Goal: Task Accomplishment & Management: Complete application form

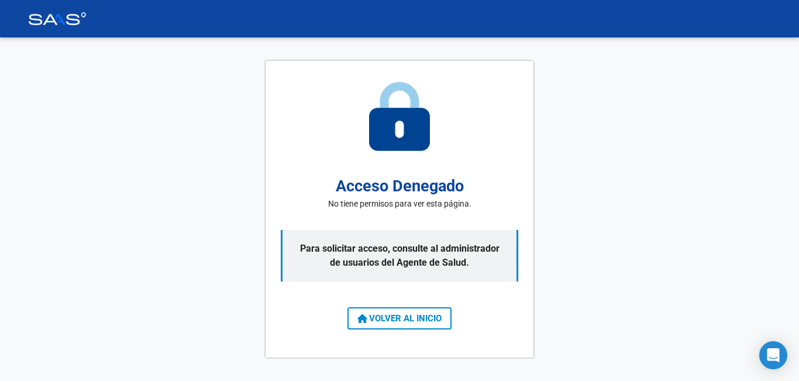
click at [424, 319] on span "VOLVER AL INICIO" at bounding box center [399, 318] width 84 height 11
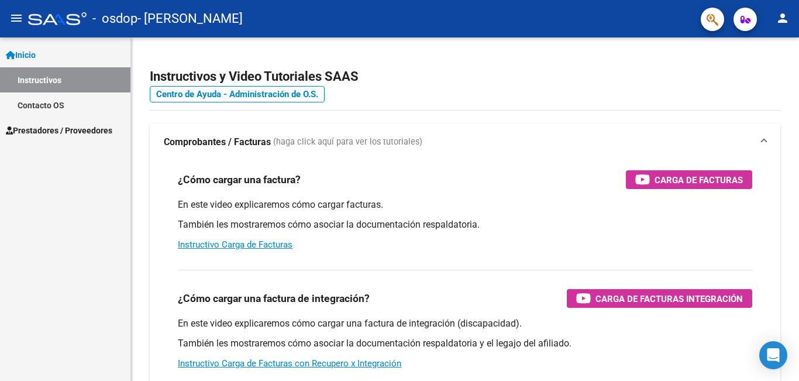
click at [779, 19] on mat-icon "person" at bounding box center [783, 18] width 14 height 14
click at [766, 53] on button "person Mi Perfil" at bounding box center [758, 49] width 71 height 28
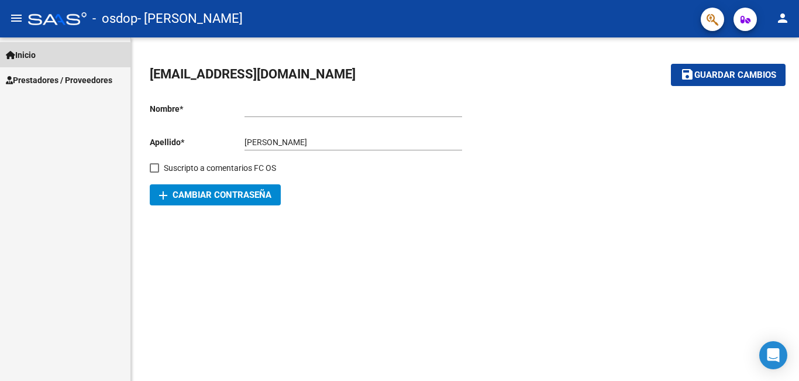
click at [56, 59] on link "Inicio" at bounding box center [65, 54] width 130 height 25
click at [80, 53] on link "Inicio" at bounding box center [65, 54] width 130 height 25
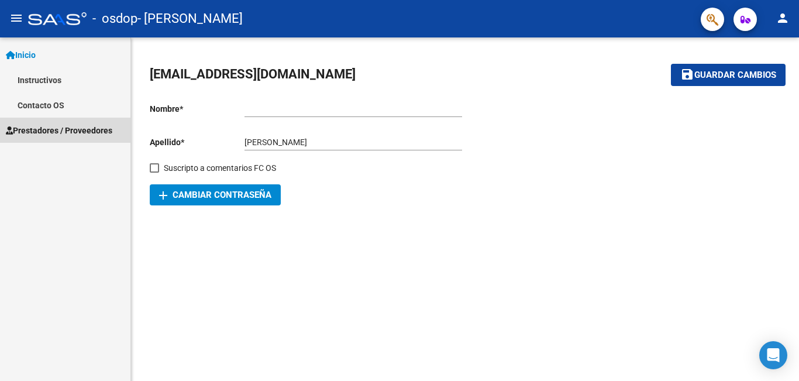
click at [56, 134] on span "Prestadores / Proveedores" at bounding box center [59, 130] width 106 height 13
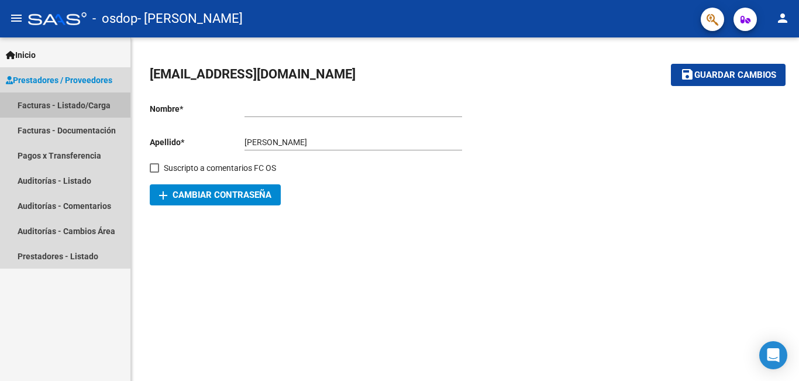
click at [99, 106] on link "Facturas - Listado/Carga" at bounding box center [65, 104] width 130 height 25
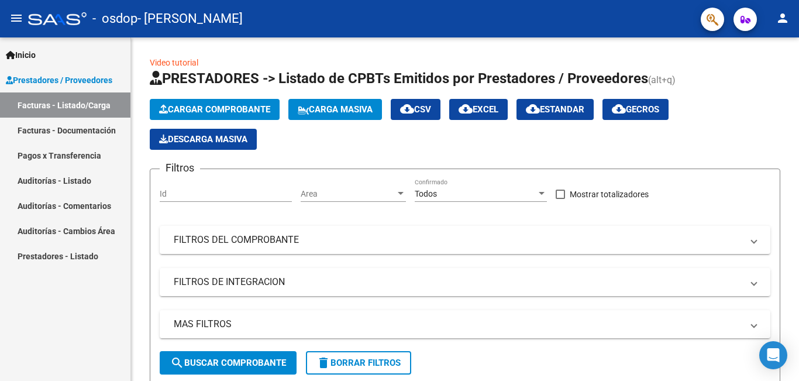
click at [84, 134] on link "Facturas - Documentación" at bounding box center [65, 130] width 130 height 25
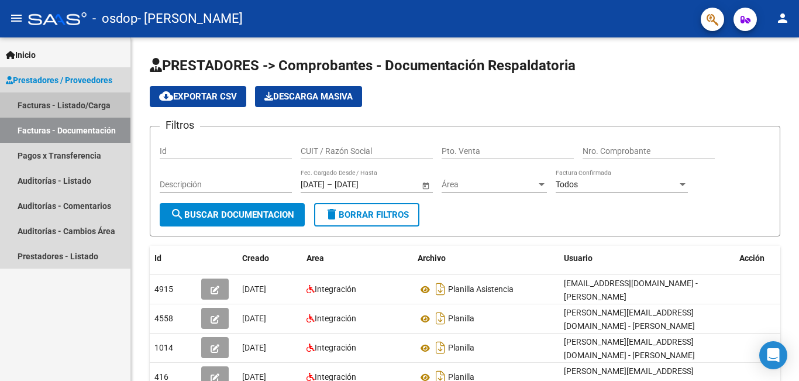
click at [95, 104] on link "Facturas - Listado/Carga" at bounding box center [65, 104] width 130 height 25
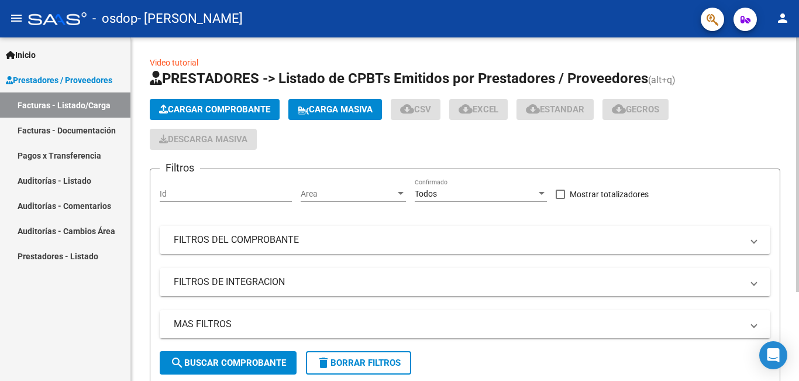
click at [255, 115] on button "Cargar Comprobante" at bounding box center [215, 109] width 130 height 21
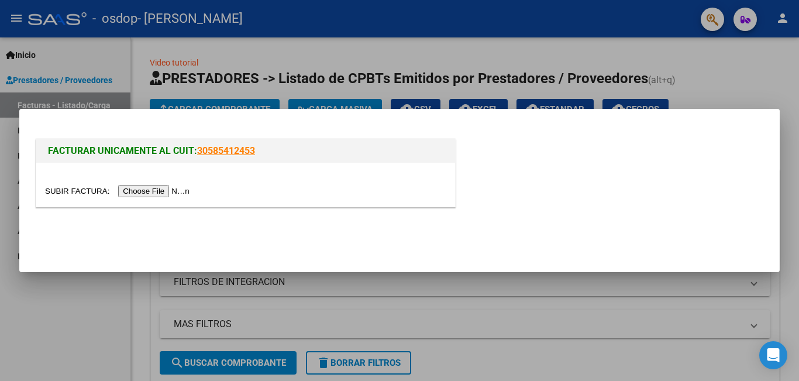
click at [175, 191] on input "file" at bounding box center [119, 191] width 148 height 12
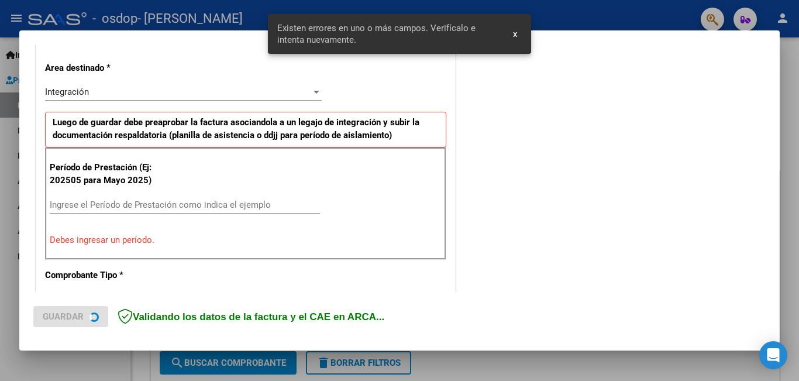
scroll to position [261, 0]
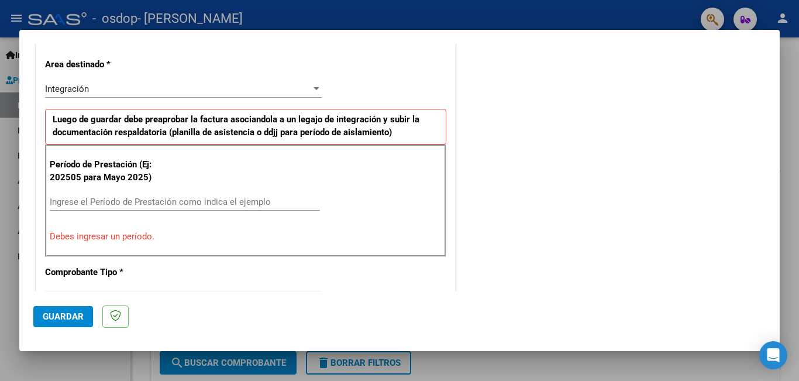
click at [211, 87] on div "Integración" at bounding box center [178, 89] width 266 height 11
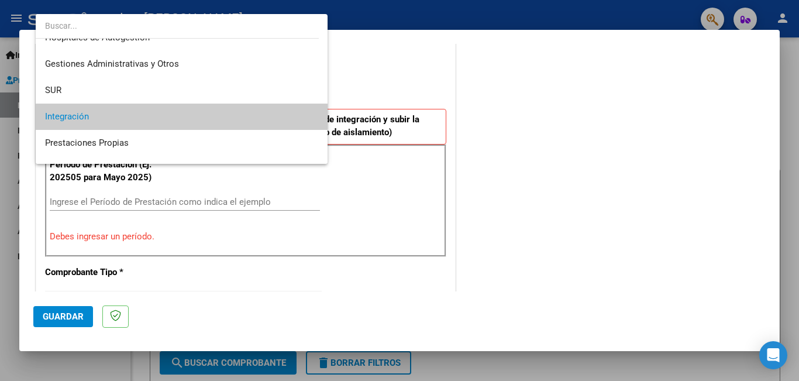
scroll to position [0, 0]
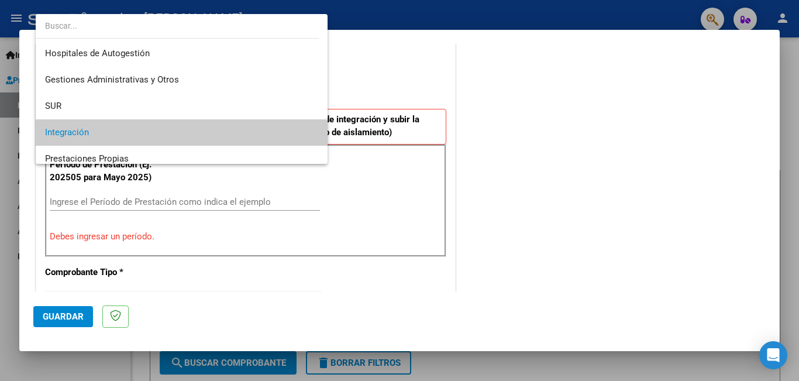
click at [234, 130] on span "Integración" at bounding box center [181, 132] width 273 height 26
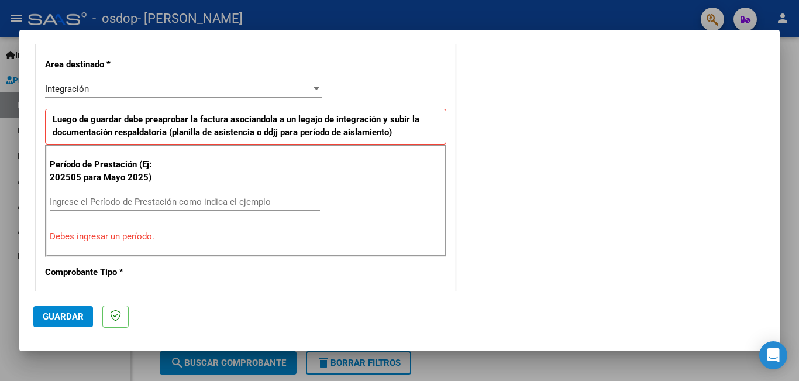
click at [141, 174] on p "Período de Prestación (Ej: 202505 para Mayo 2025)" at bounding box center [109, 171] width 118 height 26
click at [113, 202] on input "Ingrese el Período de Prestación como indica el ejemplo" at bounding box center [185, 202] width 270 height 11
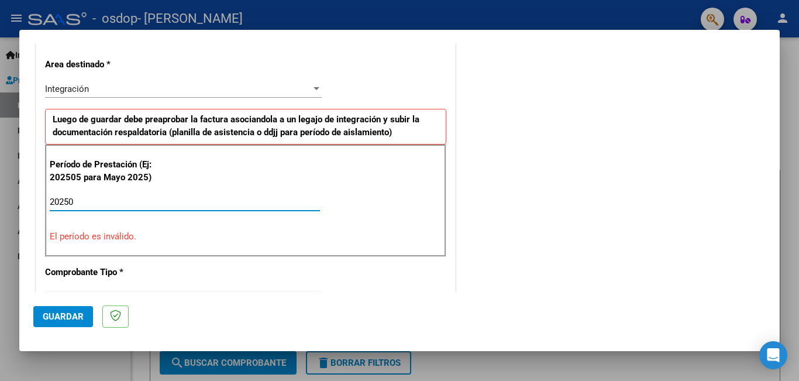
type input "202509"
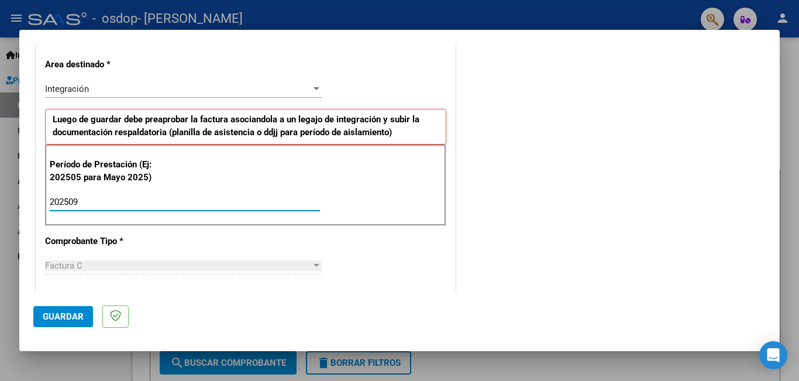
click at [183, 199] on input "202509" at bounding box center [185, 202] width 270 height 11
type input "202509"
click at [257, 262] on div "Factura C" at bounding box center [178, 265] width 266 height 11
click at [90, 319] on button "Guardar" at bounding box center [63, 316] width 60 height 21
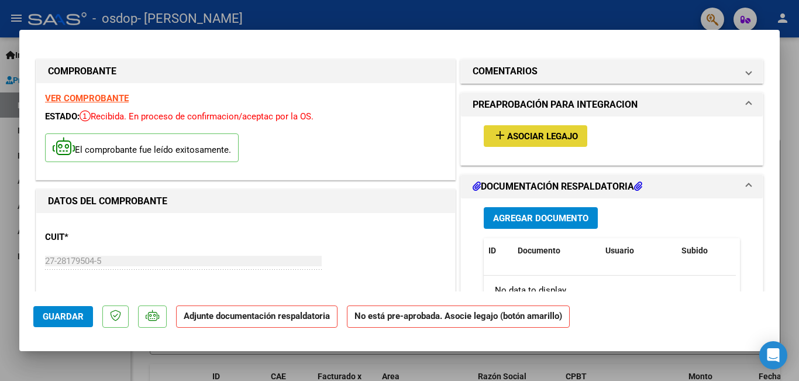
click at [560, 136] on span "Asociar Legajo" at bounding box center [542, 136] width 71 height 11
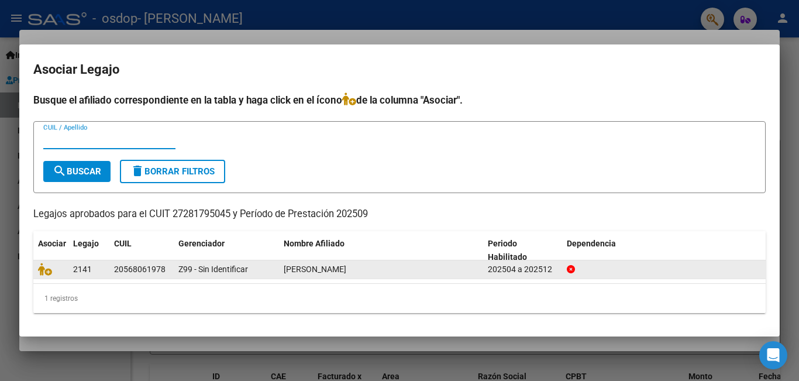
click at [349, 263] on div "[PERSON_NAME]" at bounding box center [381, 269] width 195 height 13
click at [415, 271] on div "[PERSON_NAME]" at bounding box center [381, 269] width 195 height 13
click at [48, 276] on div at bounding box center [51, 269] width 26 height 13
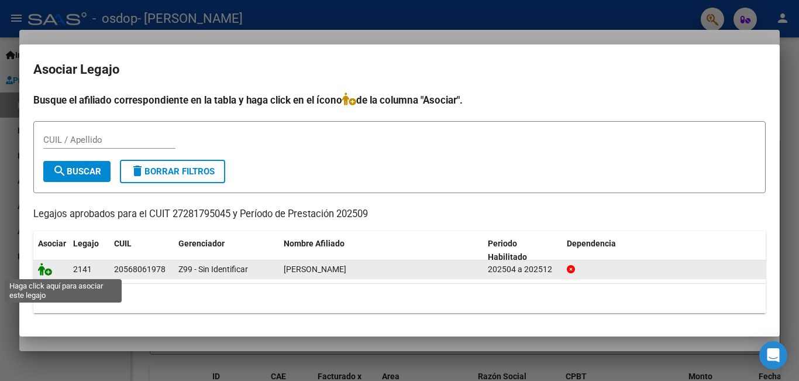
click at [45, 272] on icon at bounding box center [45, 269] width 14 height 13
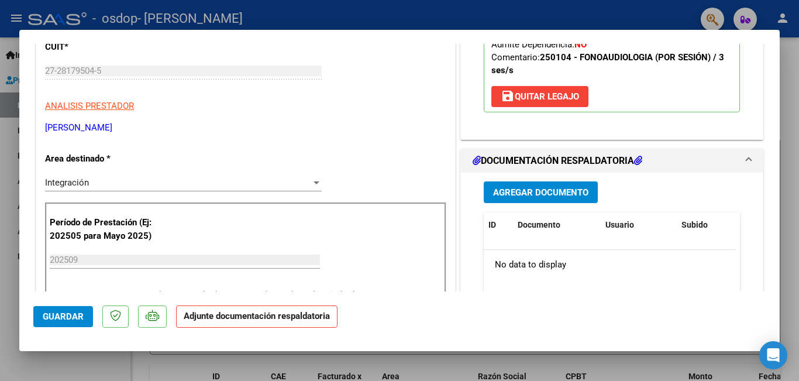
scroll to position [234, 0]
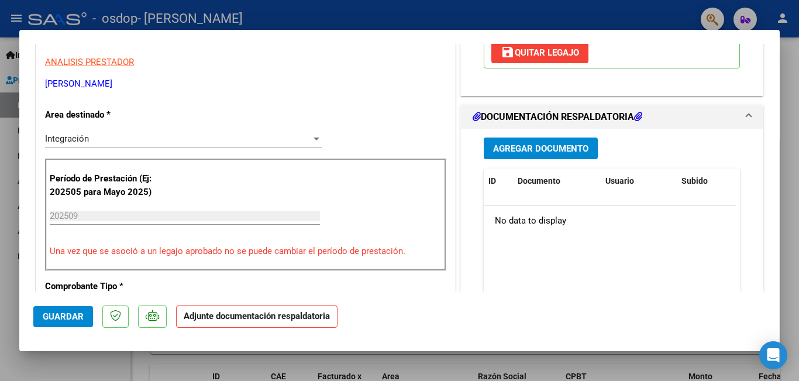
click at [551, 144] on span "Agregar Documento" at bounding box center [540, 148] width 95 height 11
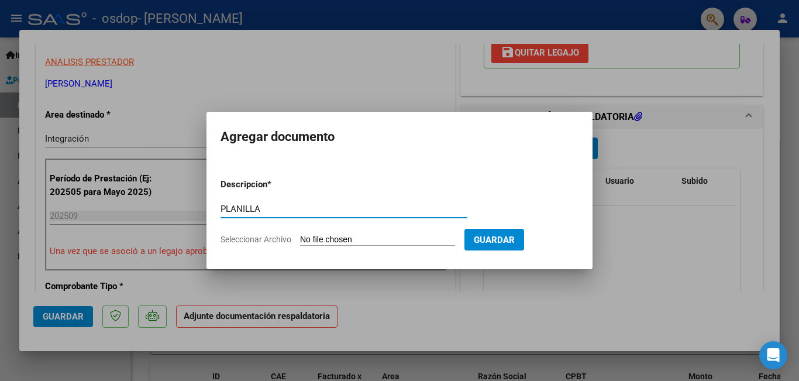
type input "PLANILLA"
click at [410, 242] on input "Seleccionar Archivo" at bounding box center [377, 240] width 155 height 11
type input "C:\fakepath\Imagen de WhatsApp [DATE] 22.43.07_e9d05703.jpg"
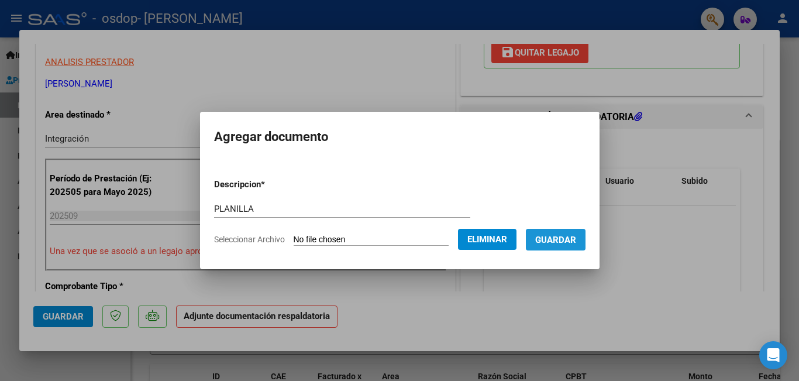
click at [564, 231] on button "Guardar" at bounding box center [556, 240] width 60 height 22
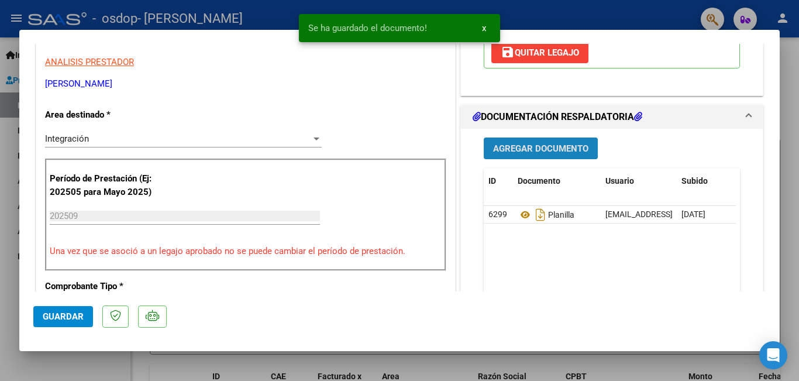
click at [546, 150] on span "Agregar Documento" at bounding box center [540, 148] width 95 height 11
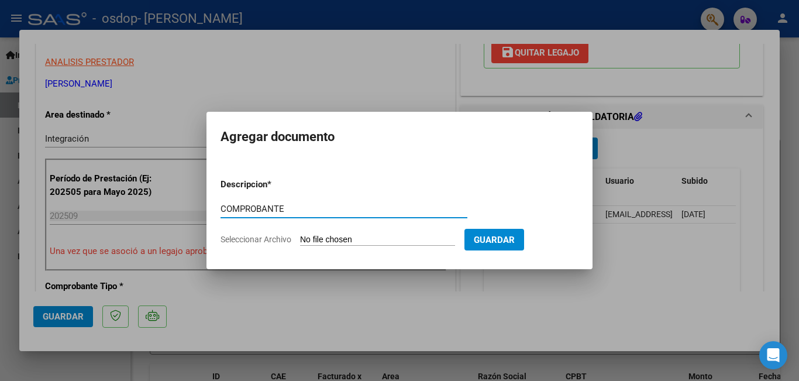
type input "COMPROBANTE"
click at [360, 240] on input "Seleccionar Archivo" at bounding box center [377, 240] width 155 height 11
type input "C:\fakepath\27281795045_011_00002_00000841.pdf"
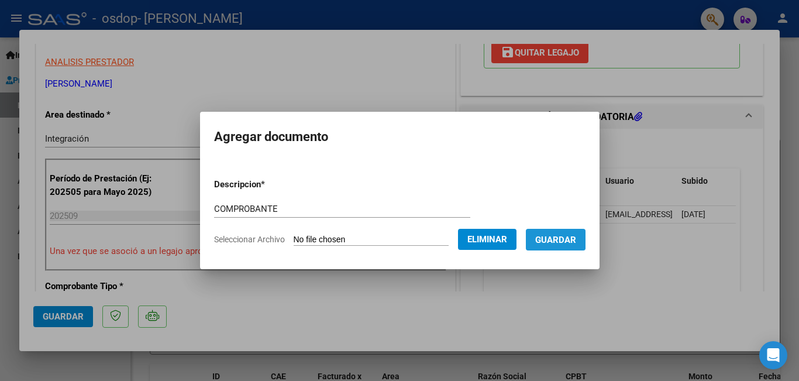
click at [562, 235] on span "Guardar" at bounding box center [555, 240] width 41 height 11
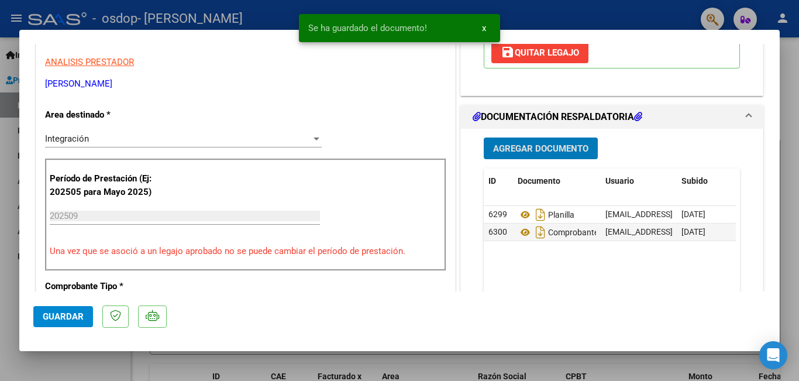
scroll to position [351, 0]
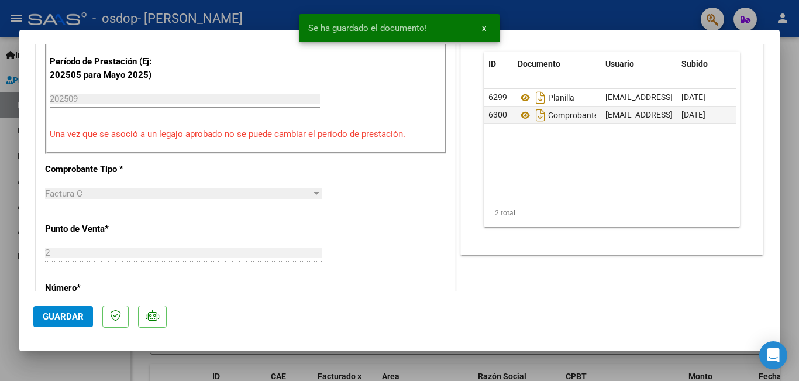
click at [58, 311] on span "Guardar" at bounding box center [63, 316] width 41 height 11
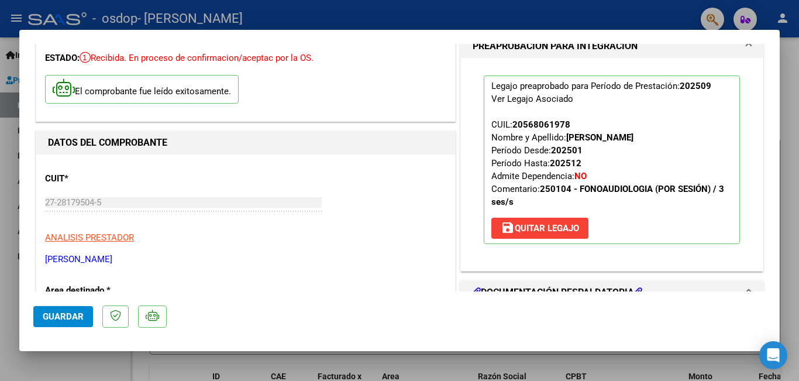
scroll to position [0, 0]
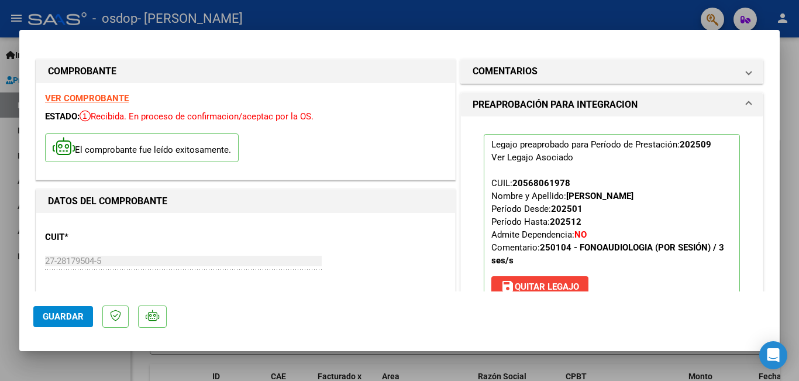
click at [479, 24] on div at bounding box center [399, 190] width 799 height 381
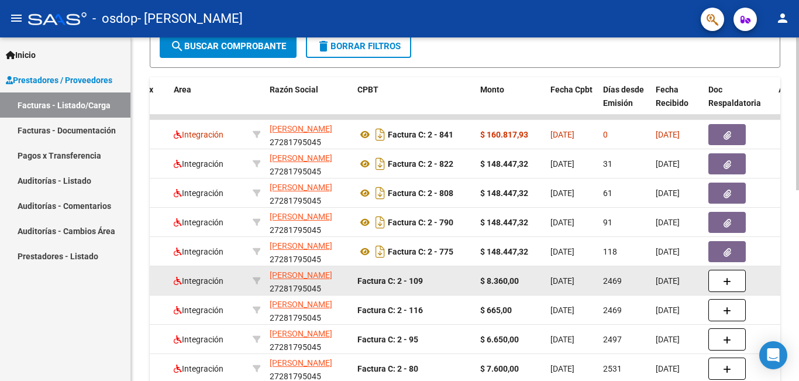
scroll to position [293, 0]
